Goal: Task Accomplishment & Management: Use online tool/utility

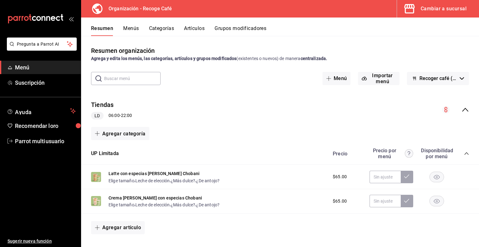
click at [104, 27] on font "Resumen" at bounding box center [102, 28] width 22 height 6
click at [101, 25] on font "Resumen" at bounding box center [102, 28] width 22 height 6
click at [30, 62] on link "Menú" at bounding box center [40, 67] width 81 height 13
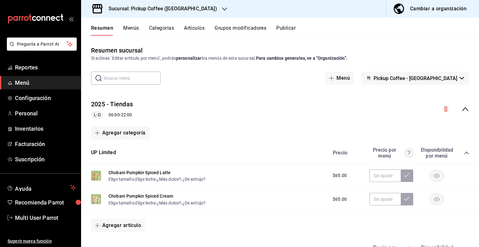
click at [222, 9] on icon "button" at bounding box center [224, 8] width 5 height 3
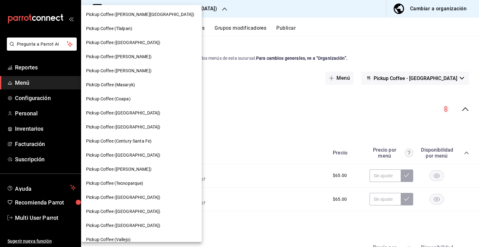
drag, startPoint x: 180, startPoint y: 80, endPoint x: 175, endPoint y: 92, distance: 13.6
click at [175, 92] on div "Pickup Coffee (Quintana Roo) Pickup Coffee (Tlalpan) Pickup Coffee (Santa Fe) P…" at bounding box center [239, 123] width 479 height 247
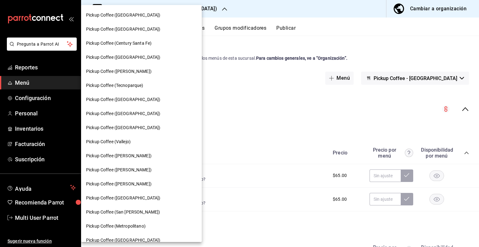
scroll to position [103, 0]
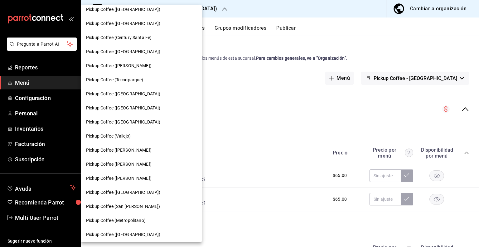
click at [140, 188] on div "Pickup Coffee (Buenavista)" at bounding box center [141, 192] width 121 height 14
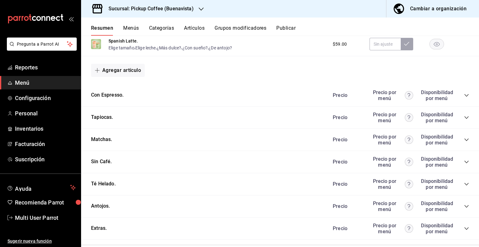
scroll to position [282, 0]
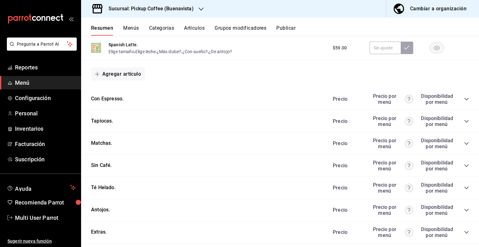
click at [464, 212] on icon "collapse-category-row" at bounding box center [466, 209] width 5 height 5
drag, startPoint x: 474, startPoint y: 148, endPoint x: 477, endPoint y: 153, distance: 5.3
click at [477, 153] on div "Resumen sucursal Si activas ‘Editar artículo por menú’, podrás personalizar los…" at bounding box center [280, 141] width 398 height 211
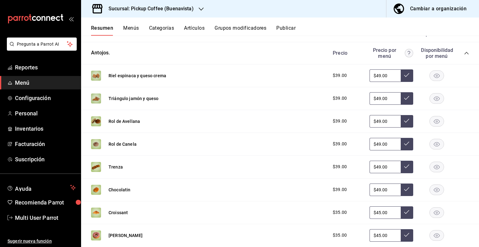
scroll to position [433, 0]
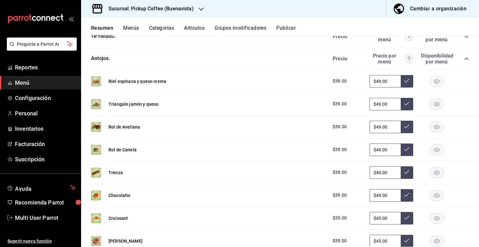
click at [434, 128] on icon "button" at bounding box center [437, 127] width 6 height 4
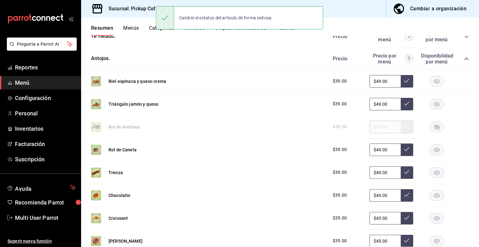
click at [433, 151] on rect "button" at bounding box center [437, 149] width 14 height 10
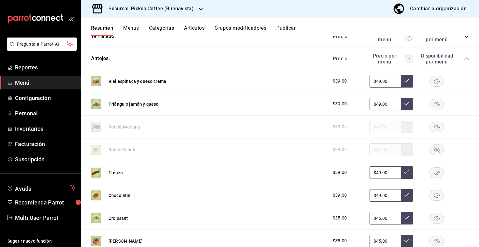
click at [434, 171] on icon "button" at bounding box center [437, 172] width 6 height 4
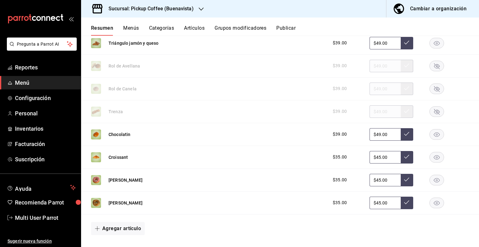
scroll to position [498, 0]
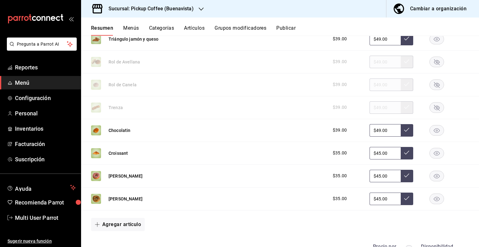
click at [435, 182] on div "$35.00 $45.00" at bounding box center [398, 175] width 143 height 12
click at [436, 203] on rect "button" at bounding box center [437, 198] width 14 height 10
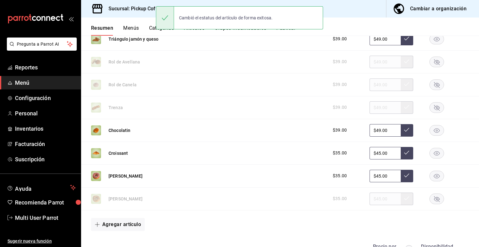
click at [435, 172] on rect "button" at bounding box center [437, 175] width 14 height 10
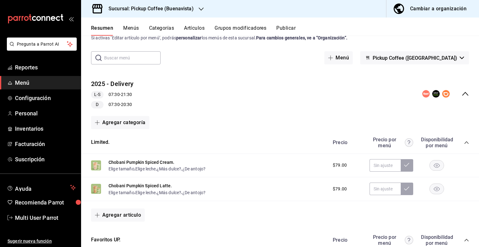
scroll to position [0, 0]
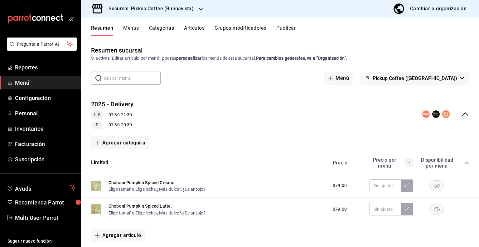
click at [289, 29] on button "Publicar" at bounding box center [286, 30] width 19 height 11
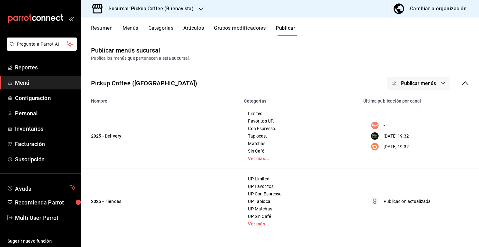
click at [289, 29] on button "Publicar" at bounding box center [286, 30] width 20 height 11
click at [441, 81] on icon "button" at bounding box center [443, 83] width 5 height 5
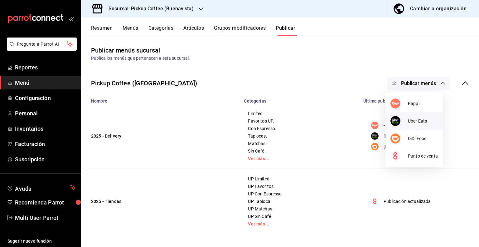
click at [418, 124] on li "Uber Eats" at bounding box center [414, 120] width 57 height 17
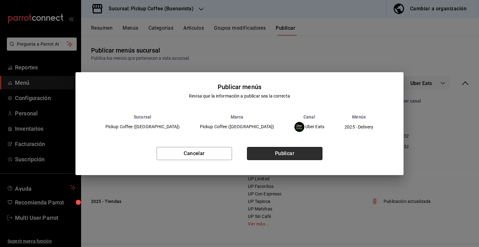
click at [285, 157] on button "Publicar" at bounding box center [285, 153] width 76 height 13
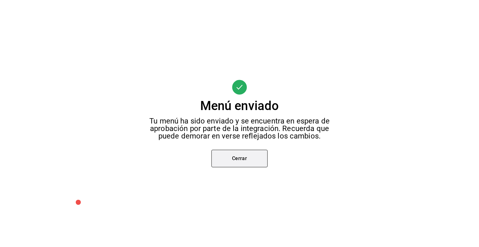
click at [223, 166] on button "Cerrar" at bounding box center [240, 158] width 56 height 17
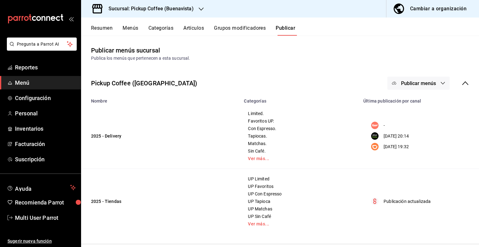
click at [442, 83] on button "Publicar menús" at bounding box center [419, 82] width 62 height 13
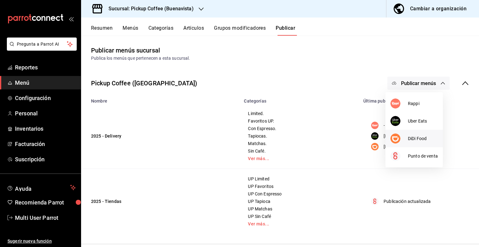
click at [415, 137] on span "DiDi Food" at bounding box center [423, 138] width 30 height 7
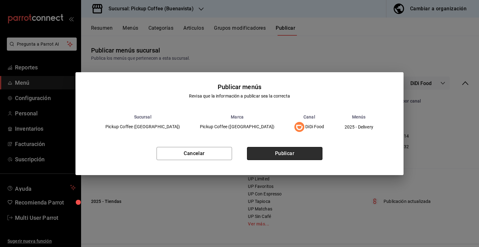
click at [298, 149] on button "Publicar" at bounding box center [285, 153] width 76 height 13
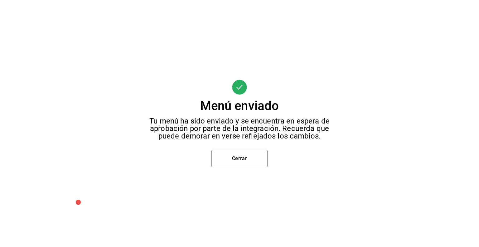
click at [202, 137] on div "Tu menú ha sido enviado y se encuentra en espera de aprobación por parte de la …" at bounding box center [240, 128] width 186 height 22
click at [234, 167] on button "Cerrar" at bounding box center [240, 158] width 56 height 17
